Goal: Navigation & Orientation: Find specific page/section

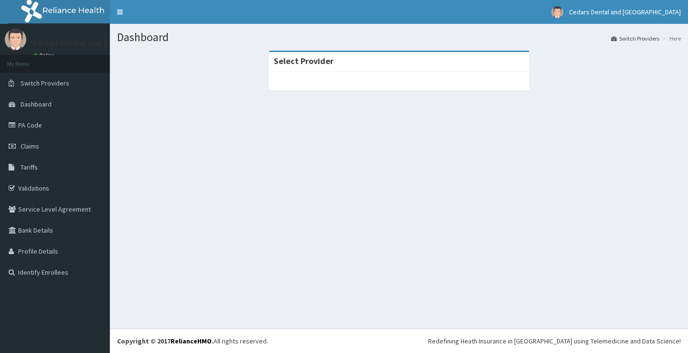
click at [36, 188] on link "Validations" at bounding box center [55, 188] width 110 height 21
click at [362, 71] on div "Select Provider" at bounding box center [399, 62] width 260 height 20
click at [308, 62] on strong "Select Provider" at bounding box center [304, 60] width 60 height 11
click at [334, 64] on div "Select Provider" at bounding box center [399, 62] width 260 height 20
click at [310, 63] on strong "Select Provider" at bounding box center [304, 60] width 60 height 11
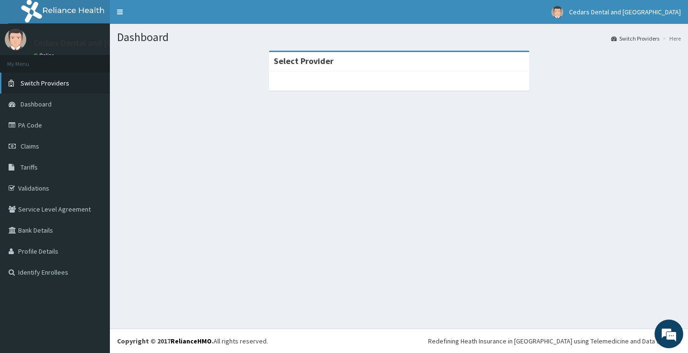
click at [56, 83] on span "Switch Providers" at bounding box center [45, 83] width 49 height 9
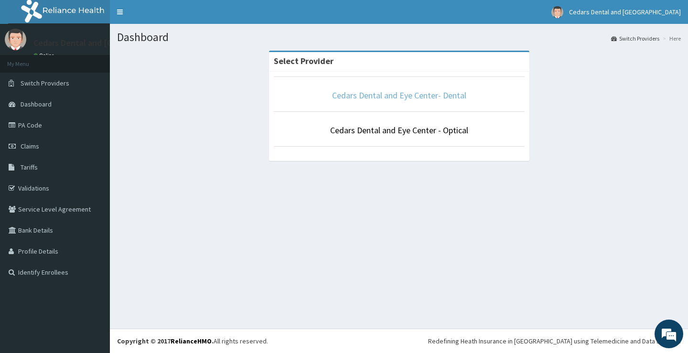
click at [364, 96] on link "Cedars Dental and Eye Center- Dental" at bounding box center [399, 95] width 134 height 11
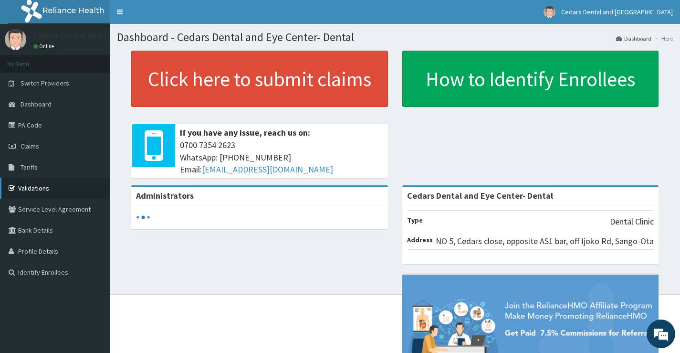
click at [38, 189] on link "Validations" at bounding box center [55, 188] width 110 height 21
